Goal: Task Accomplishment & Management: Use online tool/utility

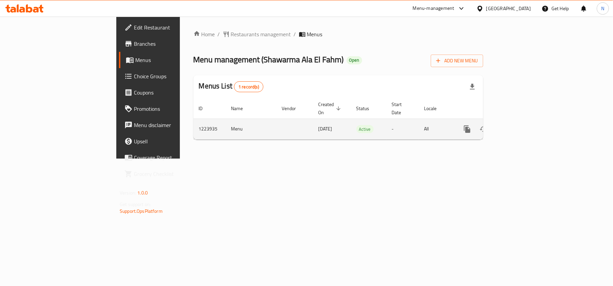
click at [520, 125] on icon "enhanced table" at bounding box center [516, 129] width 8 height 8
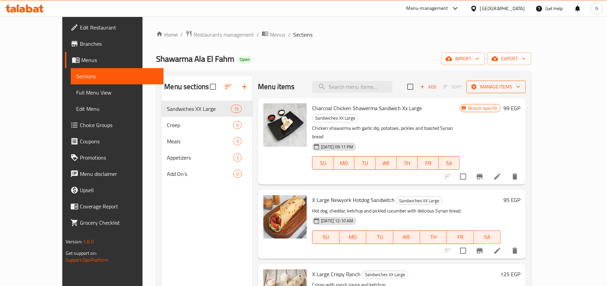
click at [520, 84] on span "Manage items" at bounding box center [496, 87] width 48 height 8
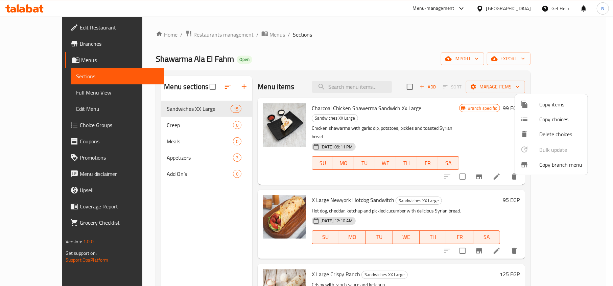
click at [546, 160] on span "Copy branch menu" at bounding box center [561, 164] width 43 height 8
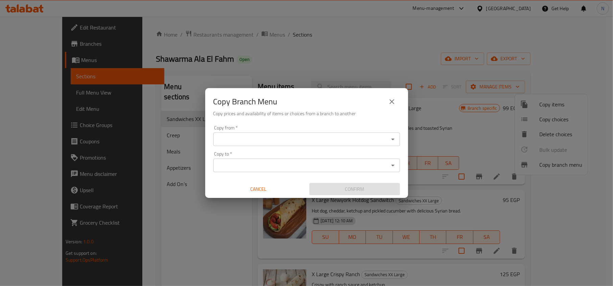
click at [352, 132] on div "Copy from *" at bounding box center [306, 139] width 187 height 14
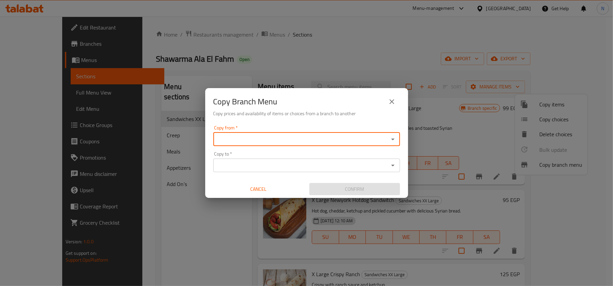
click at [345, 134] on input "Copy from   *" at bounding box center [302, 138] width 172 height 9
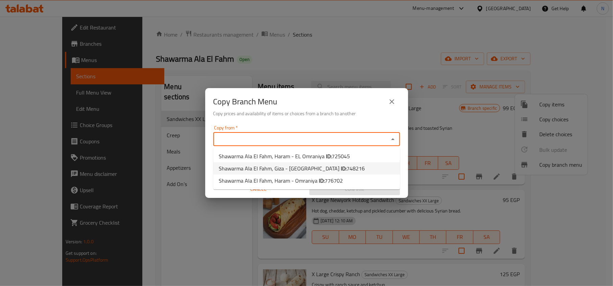
click at [341, 167] on b "ID:" at bounding box center [344, 168] width 6 height 10
type input "Shawarma Ala El Fahm, Giza - [GEOGRAPHIC_DATA]"
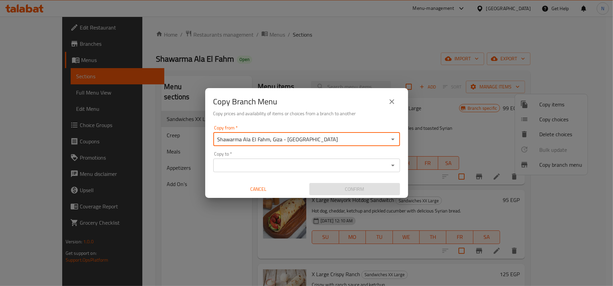
drag, startPoint x: 331, startPoint y: 161, endPoint x: 328, endPoint y: 164, distance: 3.9
click at [329, 164] on input "Copy to   *" at bounding box center [302, 164] width 172 height 9
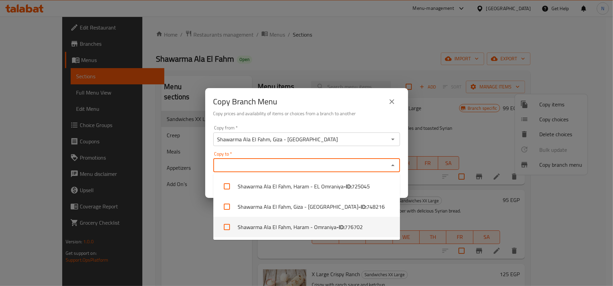
click at [311, 220] on li "Shawarma Ala El Fahm, Haram - Omraniya - ID: 776702" at bounding box center [306, 227] width 187 height 20
checkbox input "true"
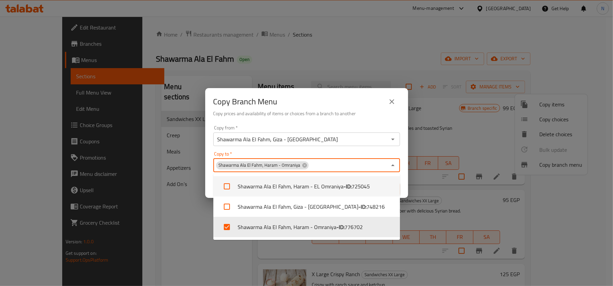
click at [360, 115] on h6 "Copy prices and availability of items or choices from a branch to another" at bounding box center [306, 113] width 187 height 7
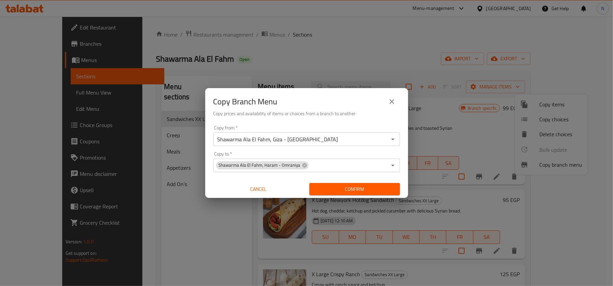
click at [346, 189] on span "Confirm" at bounding box center [355, 189] width 80 height 8
